Goal: Transaction & Acquisition: Download file/media

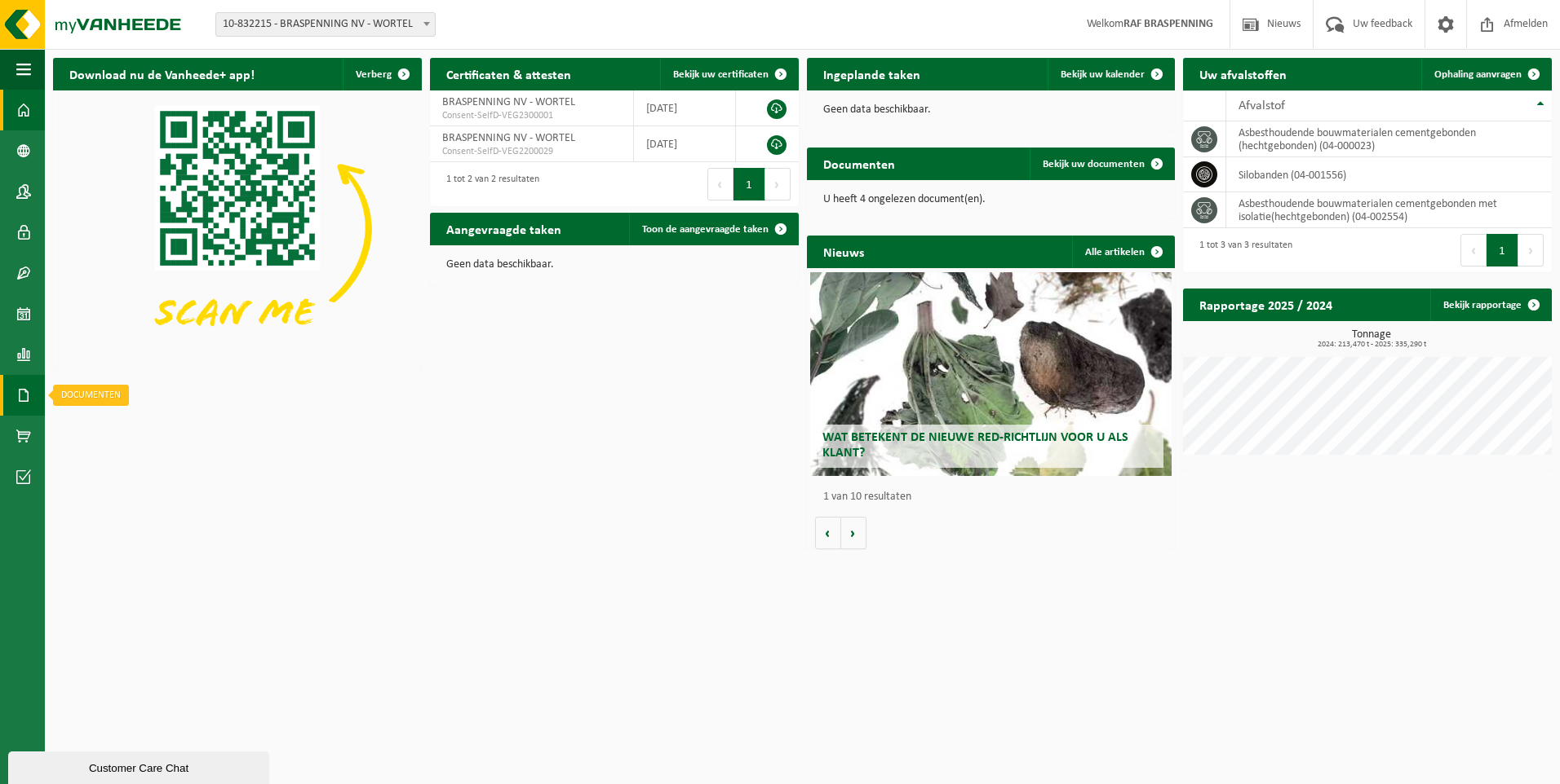
click at [25, 391] on span at bounding box center [23, 395] width 15 height 41
click at [131, 432] on span "Documenten" at bounding box center [124, 430] width 61 height 31
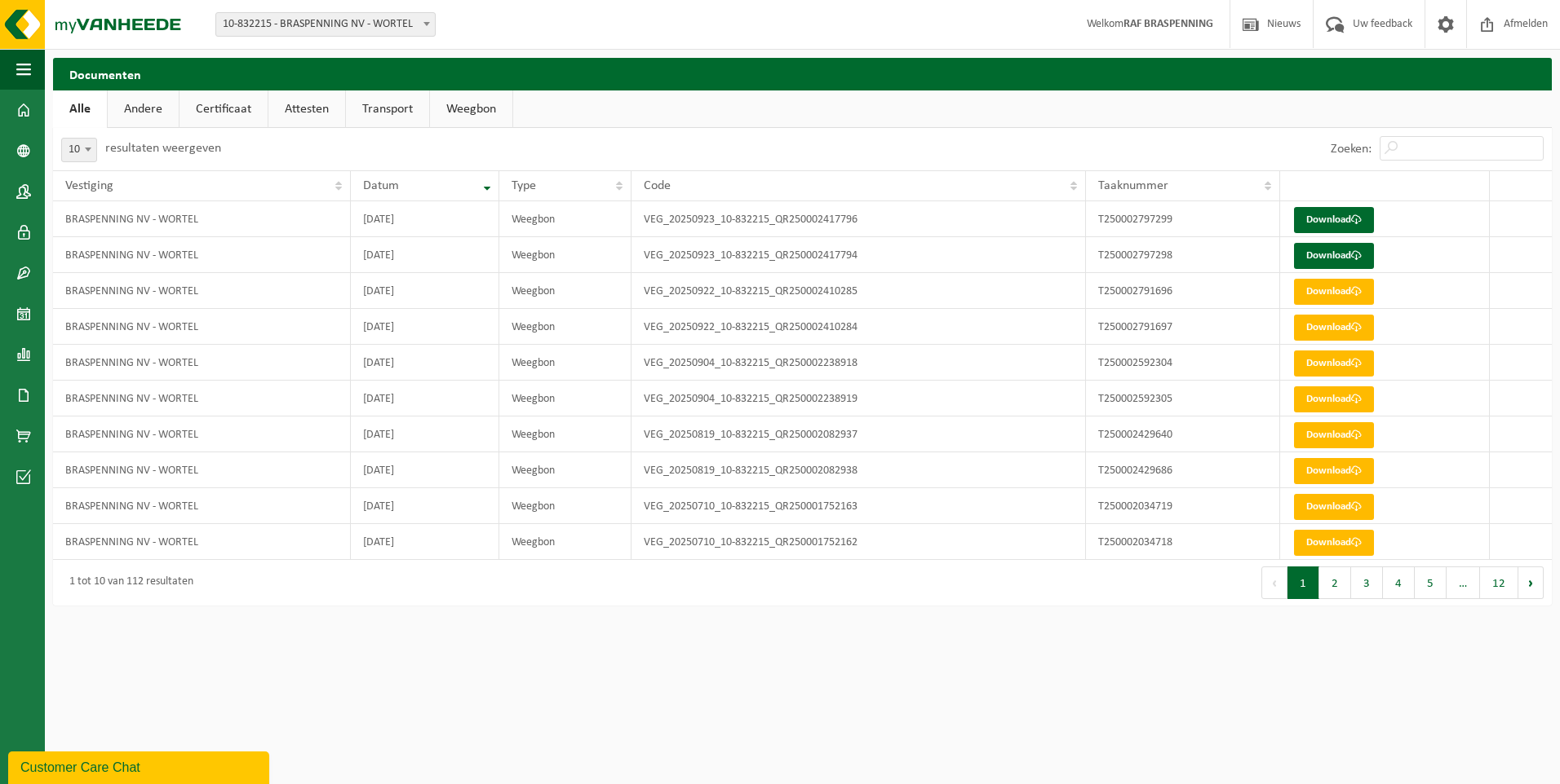
click at [90, 150] on b at bounding box center [88, 149] width 7 height 4
select select "25"
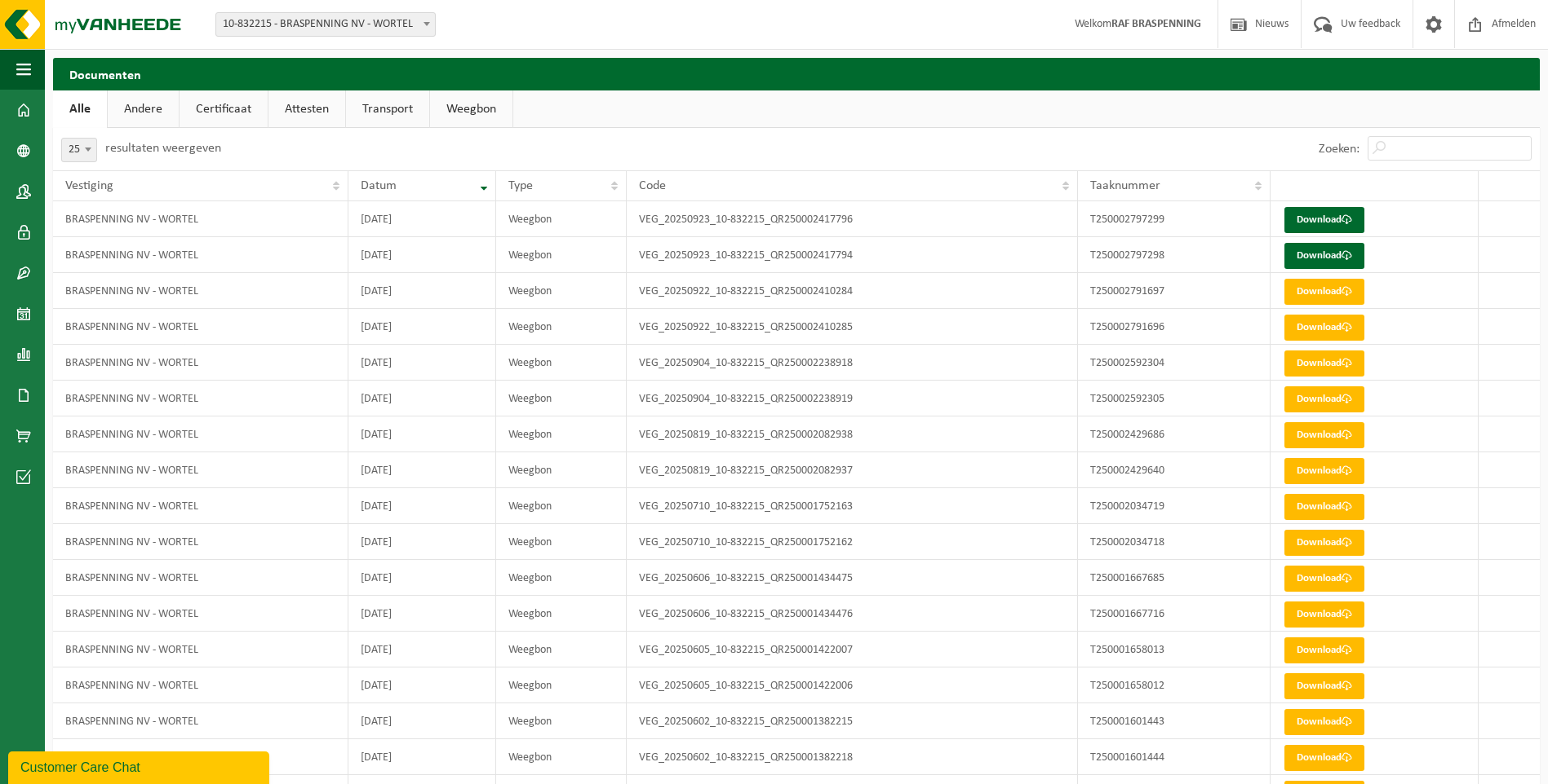
scroll to position [245, 0]
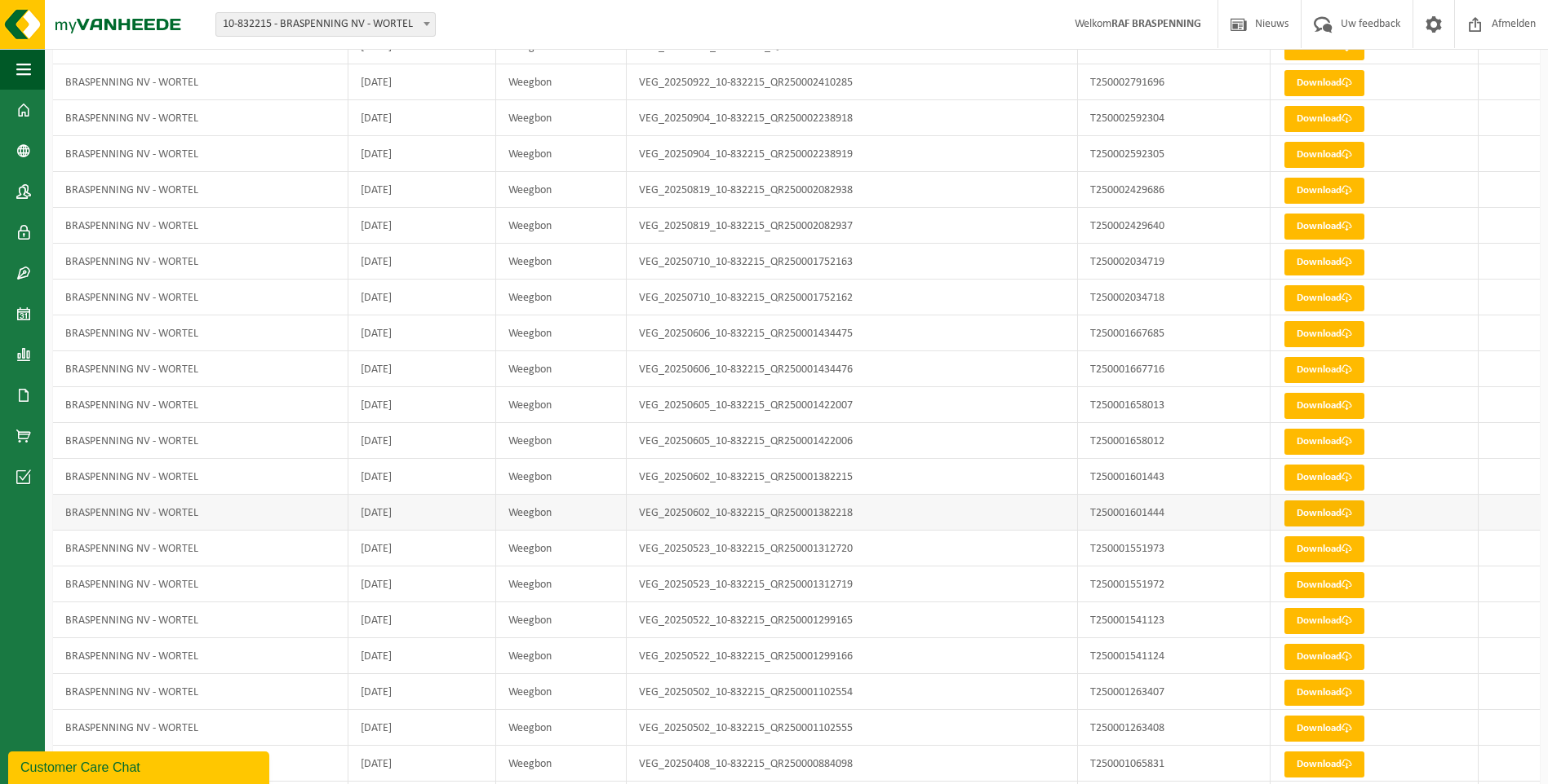
click at [1316, 514] on link "Download" at bounding box center [1324, 513] width 80 height 26
click at [1308, 477] on link "Download" at bounding box center [1324, 478] width 80 height 26
click at [1332, 516] on link "Download" at bounding box center [1324, 513] width 80 height 26
click at [1320, 408] on link "Download" at bounding box center [1324, 406] width 80 height 26
click at [1314, 442] on link "Download" at bounding box center [1324, 442] width 80 height 26
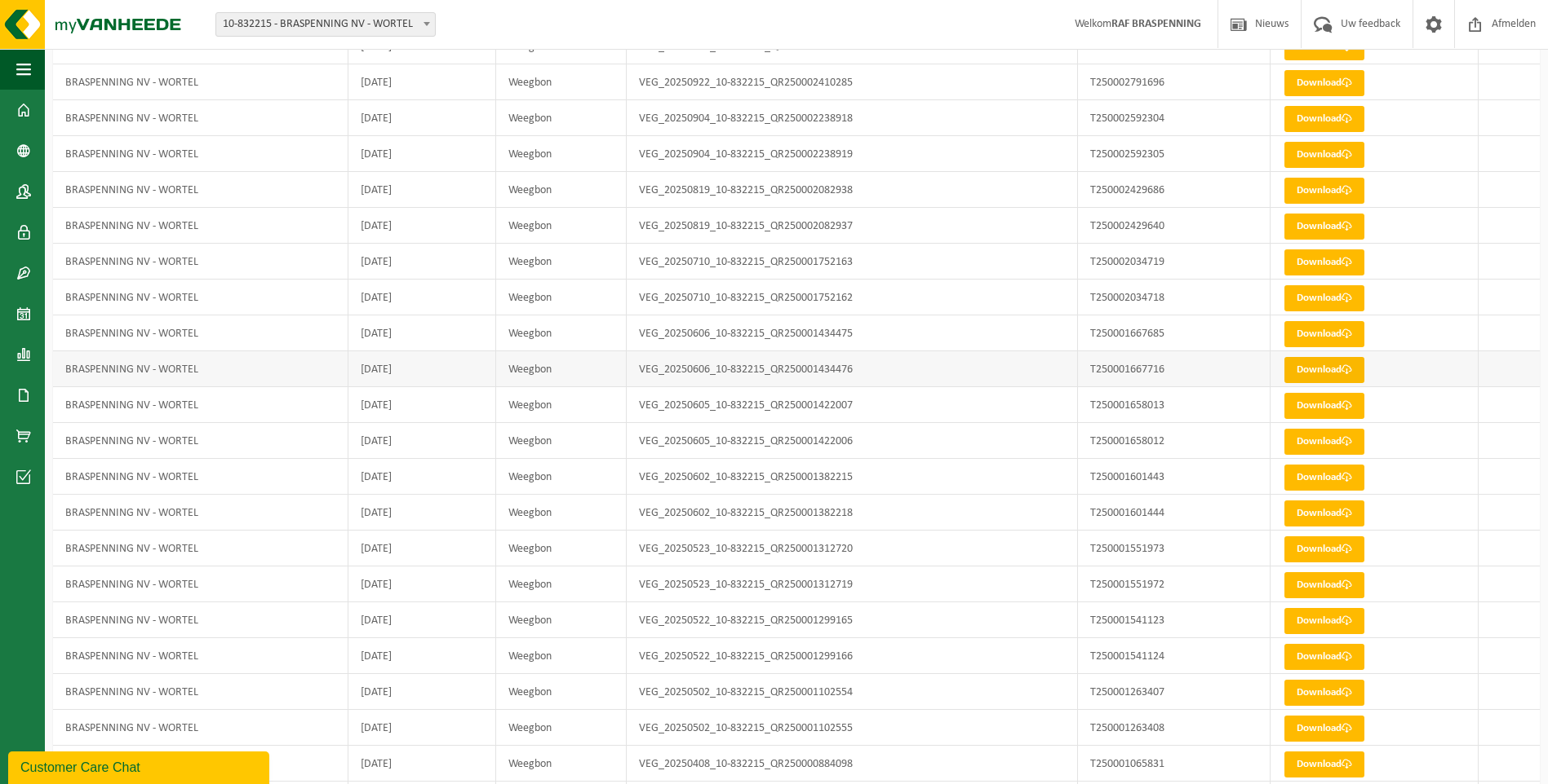
click at [1303, 373] on link "Download" at bounding box center [1324, 370] width 80 height 26
click at [1312, 160] on link "Download" at bounding box center [1324, 155] width 80 height 26
click at [1322, 113] on link "Download" at bounding box center [1324, 119] width 80 height 26
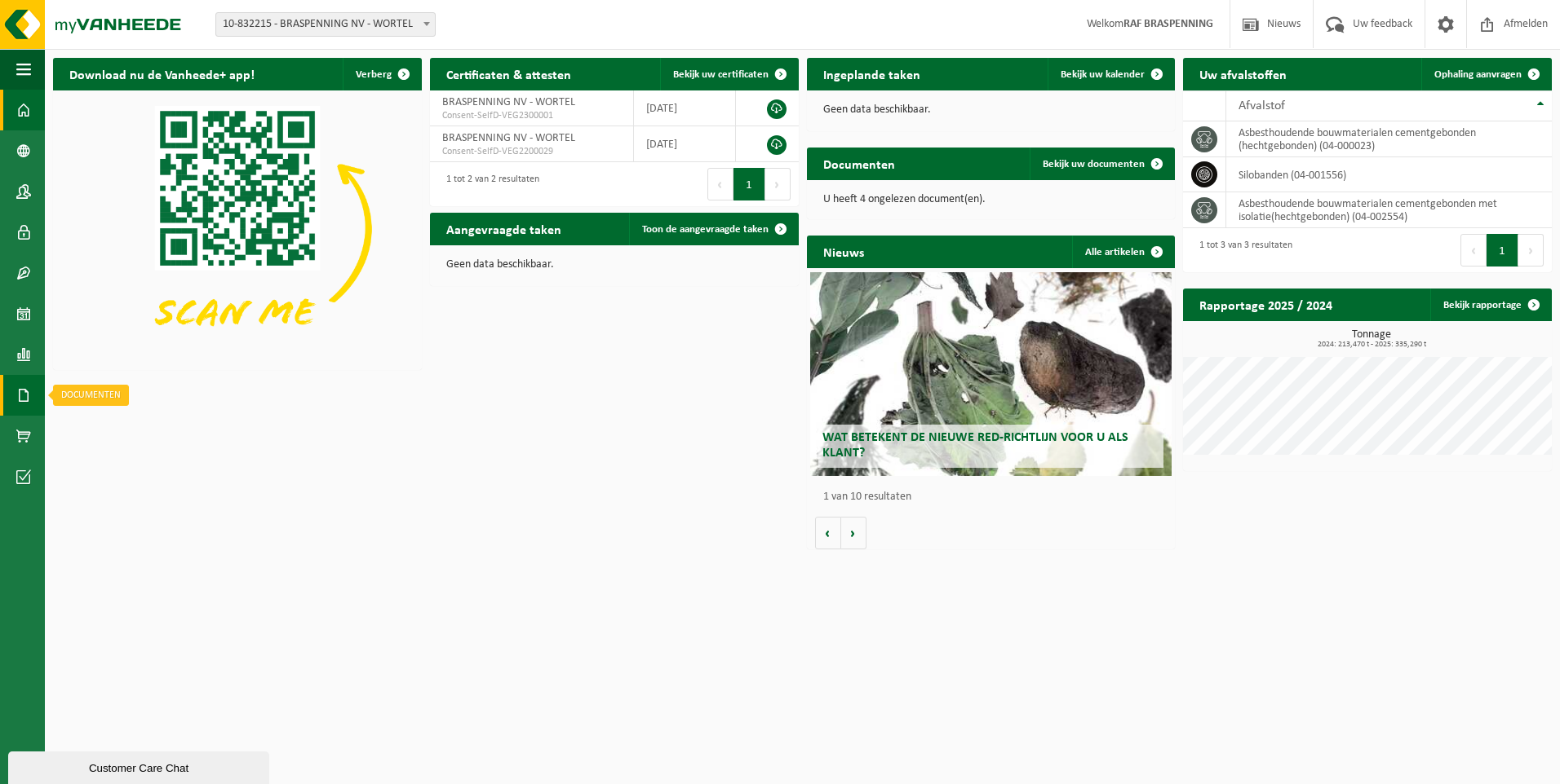
click at [18, 389] on span at bounding box center [23, 395] width 15 height 41
click at [119, 434] on span "Documenten" at bounding box center [124, 430] width 61 height 31
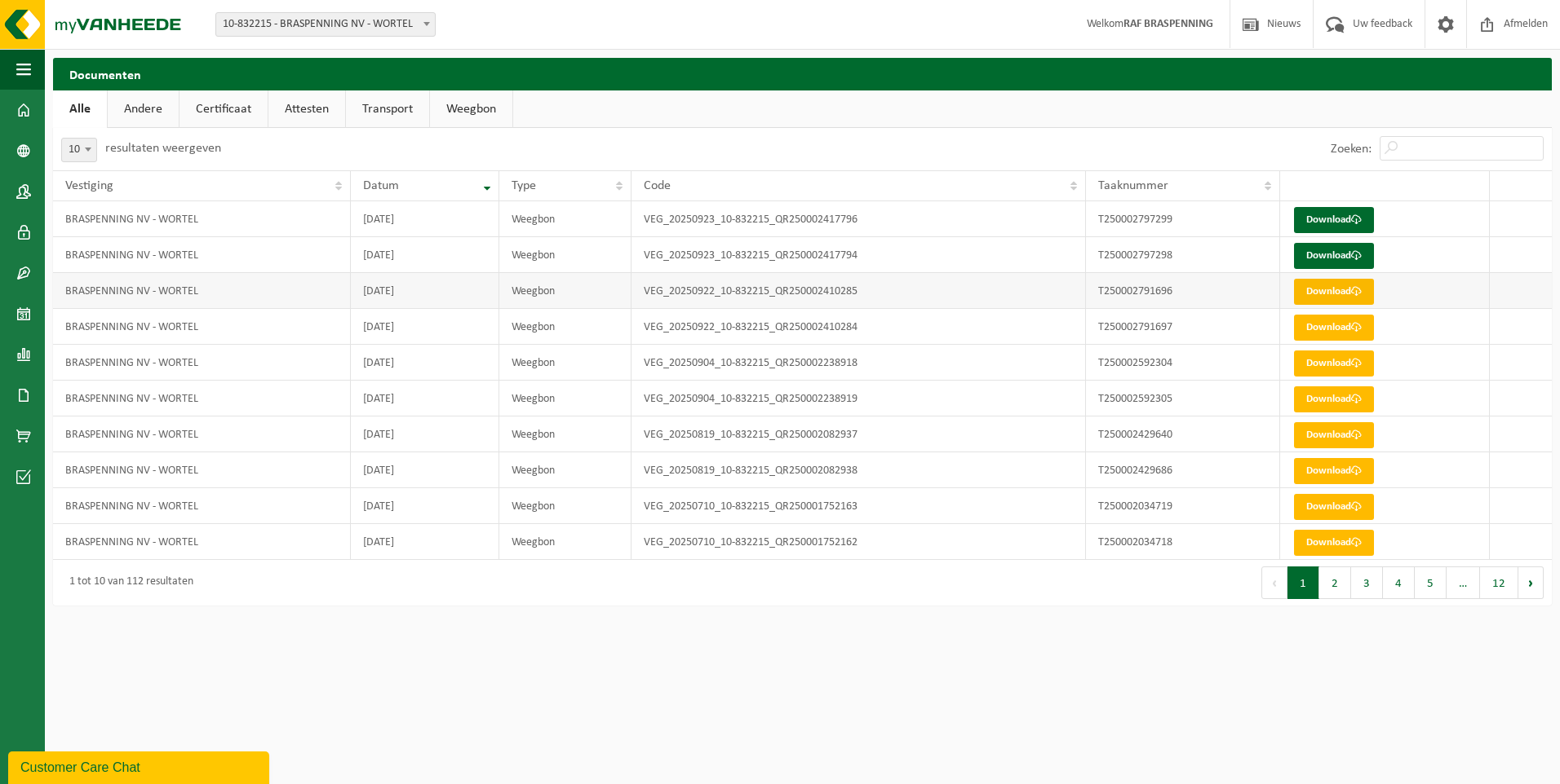
click at [1332, 294] on link "Download" at bounding box center [1334, 292] width 80 height 26
click at [1321, 337] on link "Download" at bounding box center [1334, 327] width 80 height 26
